Goal: Check status: Check status

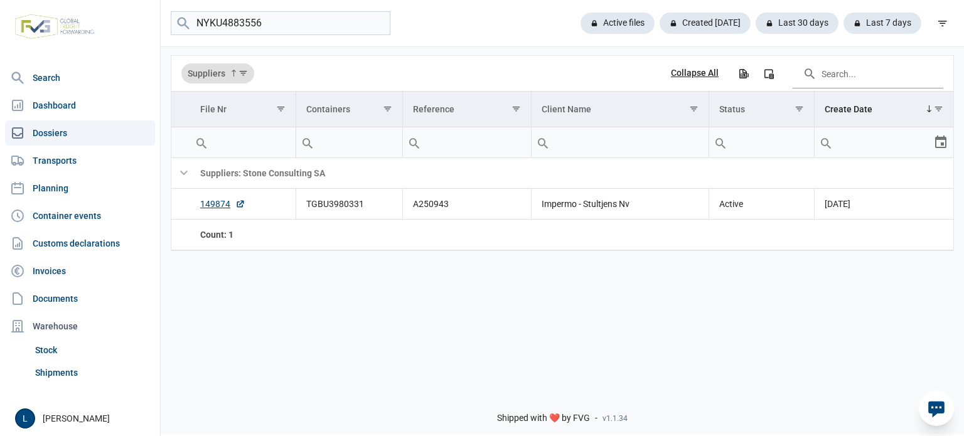
type input "NYKU4883556"
click at [219, 205] on link "150139" at bounding box center [222, 204] width 45 height 13
click at [485, 303] on div "Data grid with 2 rows and 7 columns Suppliers Collapse All Export all data to E…" at bounding box center [563, 213] width 804 height 336
click at [377, 23] on input "NYKU4883556" at bounding box center [281, 23] width 220 height 24
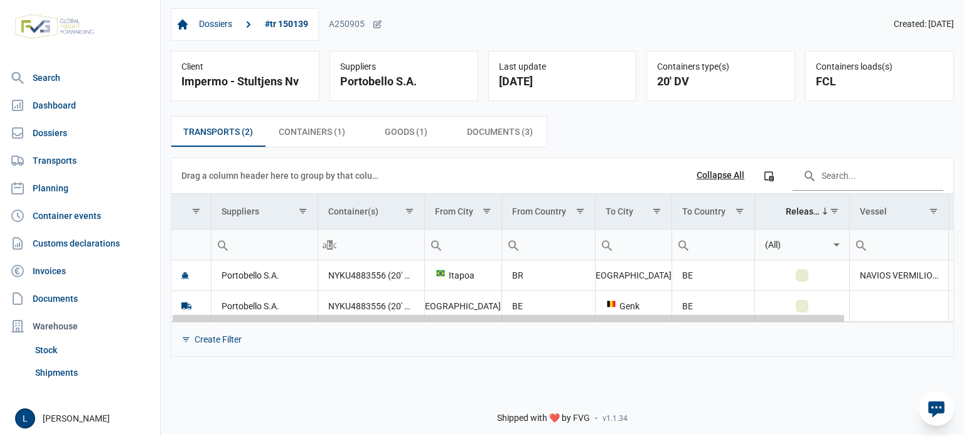
scroll to position [0, 125]
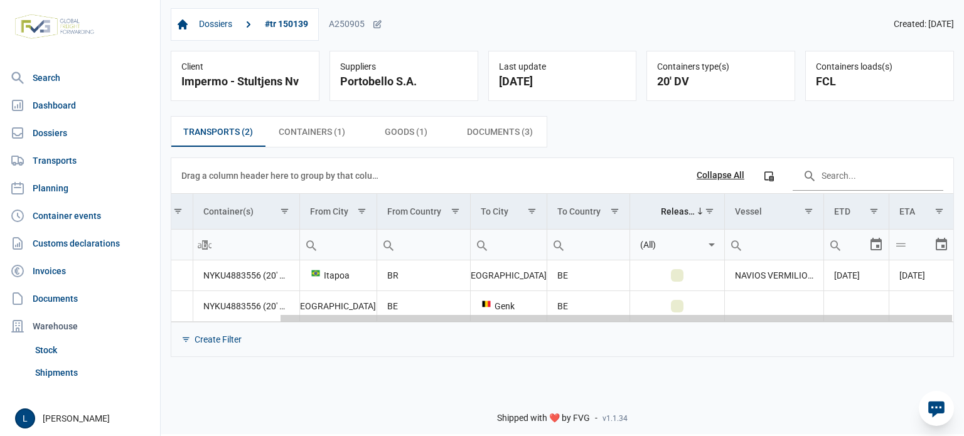
drag, startPoint x: 529, startPoint y: 318, endPoint x: 894, endPoint y: 315, distance: 365.4
click at [893, 318] on body "For evaluation purposes only. Redistribution prohibited. Please register an exi…" at bounding box center [482, 196] width 964 height 436
